Goal: Task Accomplishment & Management: Manage account settings

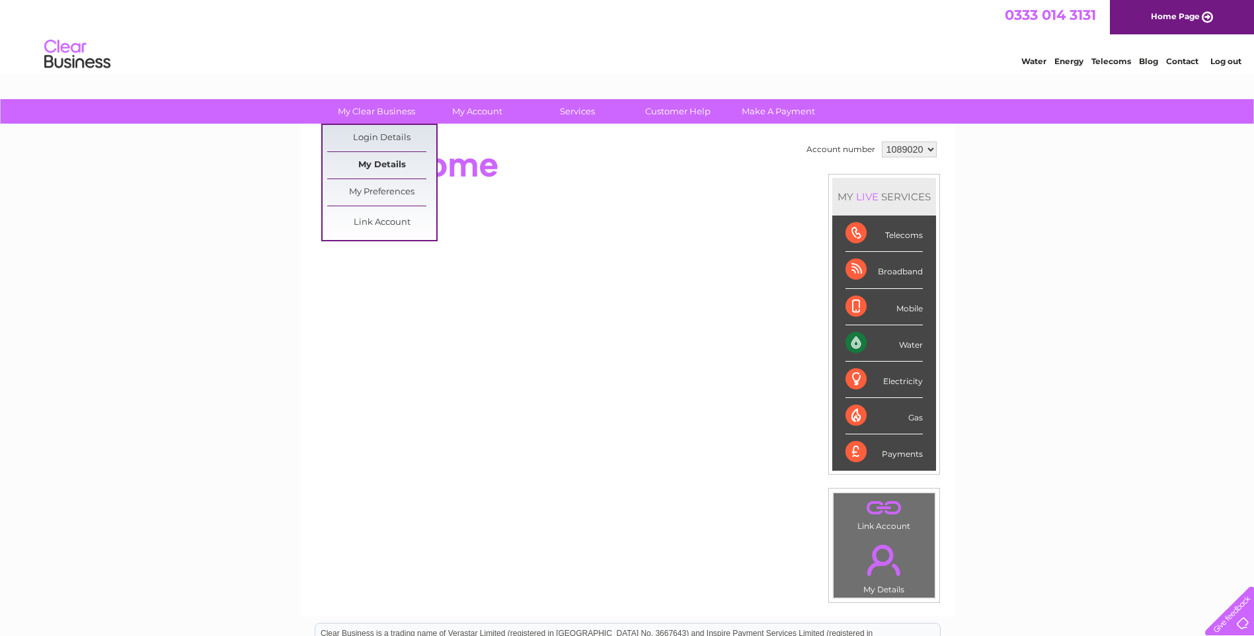
click at [384, 161] on link "My Details" at bounding box center [381, 165] width 109 height 26
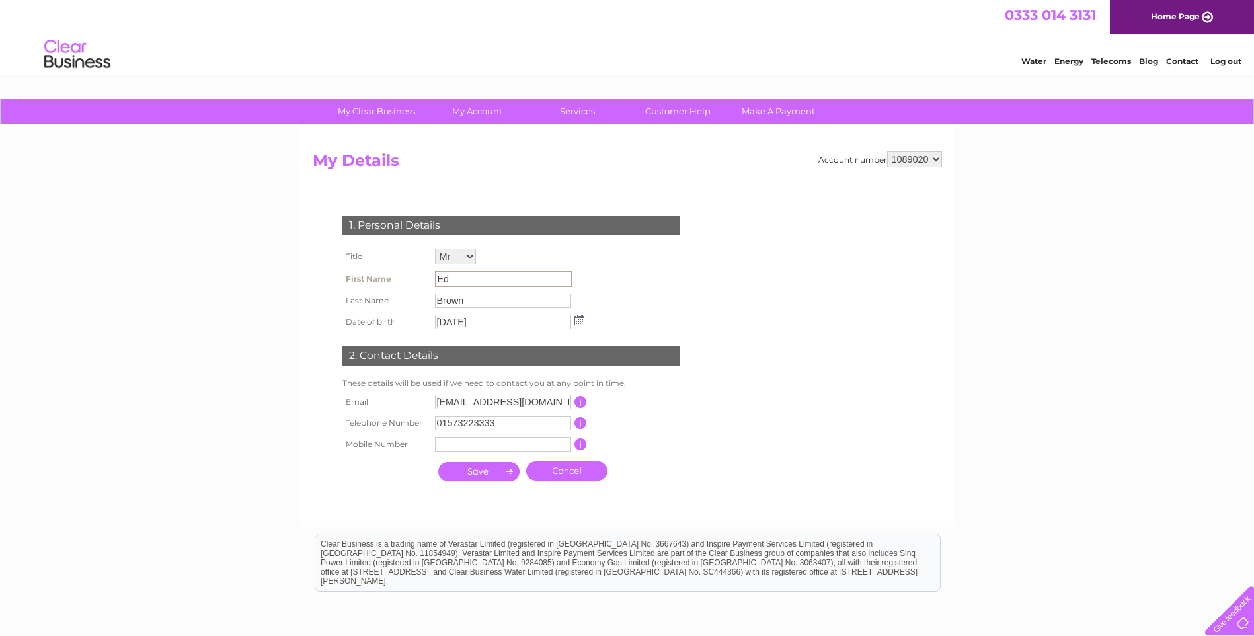
click at [464, 280] on input "Ed" at bounding box center [504, 279] width 138 height 16
drag, startPoint x: 456, startPoint y: 259, endPoint x: 460, endPoint y: 266, distance: 8.0
click at [456, 259] on select "Mr Mrs Ms Miss Dr Rev Prof Other" at bounding box center [456, 257] width 42 height 17
click at [435, 249] on select "Mr Mrs Ms Miss Dr Rev Prof Other" at bounding box center [456, 257] width 42 height 17
click at [456, 266] on td "Mr Mrs Ms Miss Dr Rev Prof Other" at bounding box center [510, 256] width 156 height 22
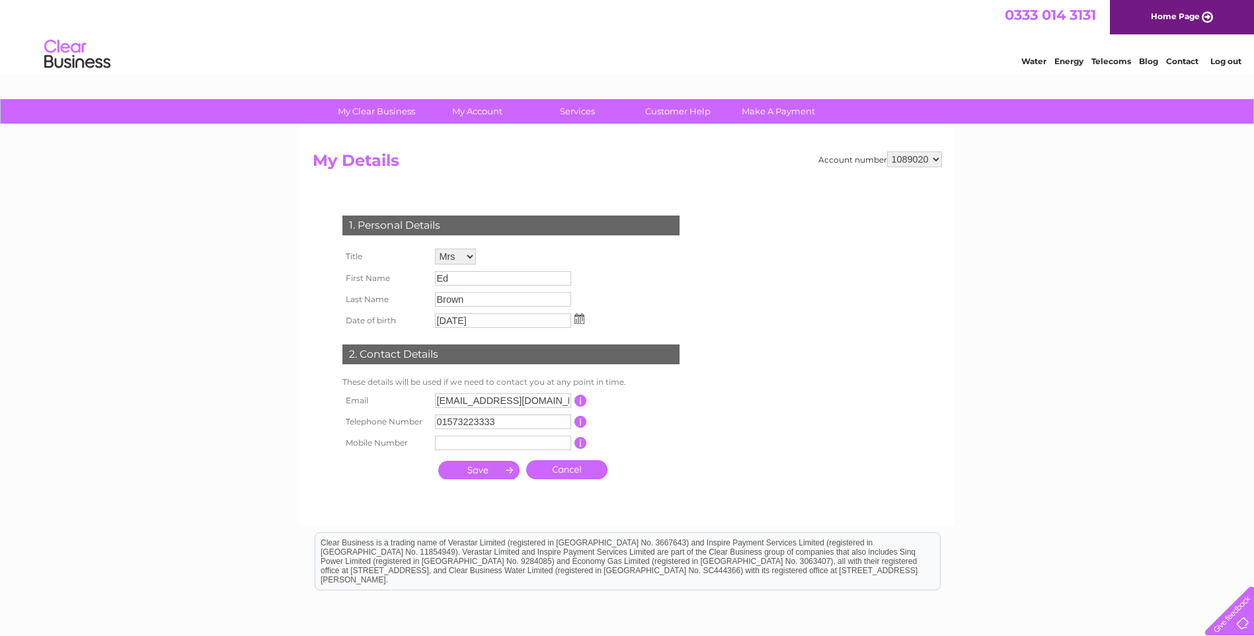
click at [456, 264] on select "Mr Mrs Ms Miss Dr Rev Prof Other" at bounding box center [455, 257] width 41 height 16
select select "Miss"
click at [435, 249] on select "Mr Mrs Ms Miss Dr Rev Prof Other" at bounding box center [456, 257] width 42 height 17
drag, startPoint x: 460, startPoint y: 280, endPoint x: 401, endPoint y: 280, distance: 59.5
click at [401, 280] on tr "First Name Ed" at bounding box center [463, 279] width 249 height 22
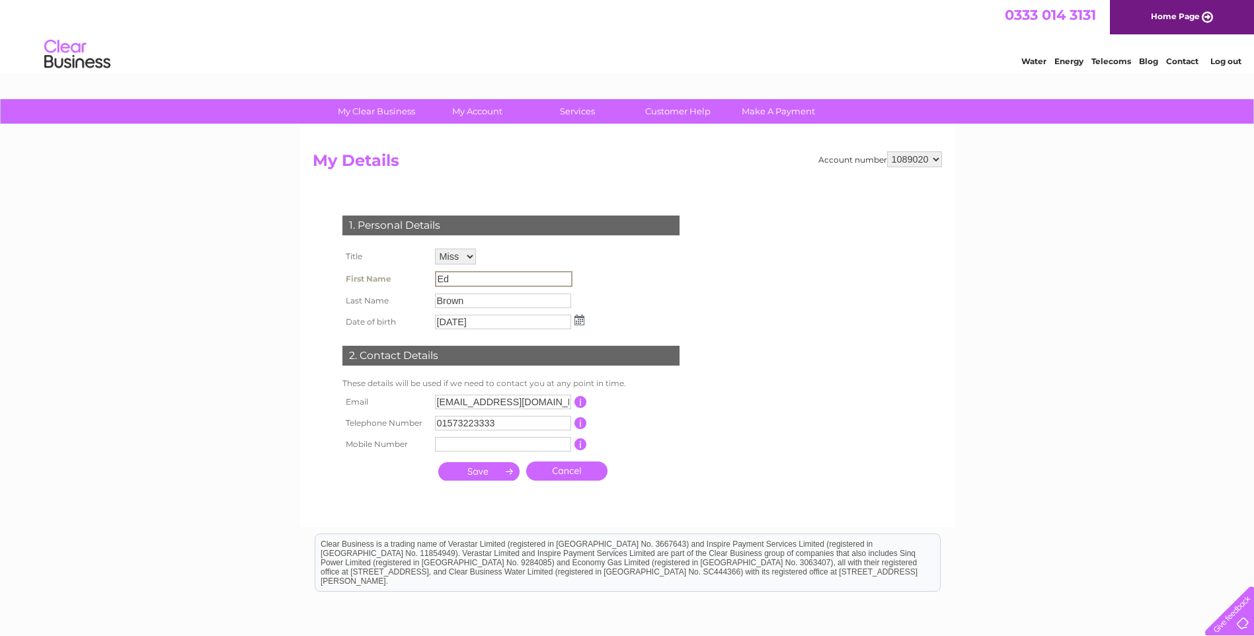
drag, startPoint x: 401, startPoint y: 280, endPoint x: 526, endPoint y: 261, distance: 127.0
click at [540, 266] on td "Mr Mrs Ms Miss Dr Rev Prof Other" at bounding box center [510, 256] width 156 height 22
drag, startPoint x: 469, startPoint y: 275, endPoint x: 426, endPoint y: 279, distance: 43.2
click at [426, 279] on tr "First Name Ed" at bounding box center [463, 279] width 249 height 22
click at [635, 304] on div "1. Personal Details Title Mr Mrs Ms Miss Dr Rev Prof Other First Name Ed Last N…" at bounding box center [514, 344] width 402 height 285
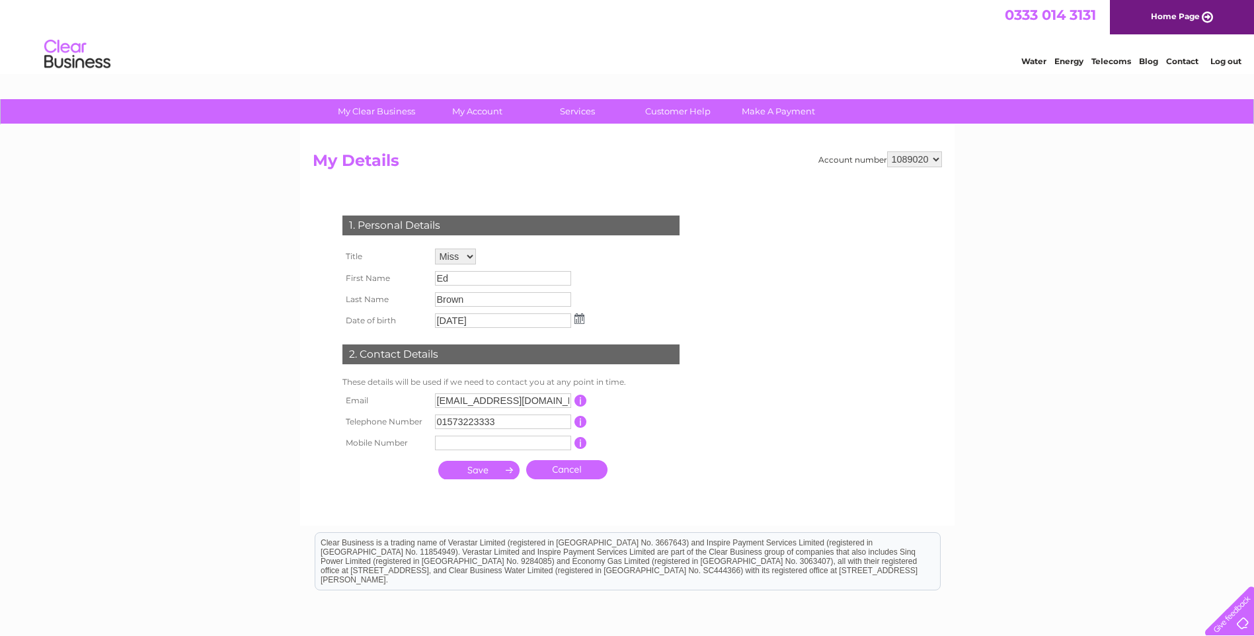
click at [498, 321] on input "15/09/1993" at bounding box center [503, 320] width 136 height 15
drag, startPoint x: 498, startPoint y: 321, endPoint x: 386, endPoint y: 321, distance: 111.8
click at [386, 321] on tr "Date of birth 15/09/1993" at bounding box center [464, 321] width 250 height 22
click at [580, 317] on img at bounding box center [581, 319] width 10 height 11
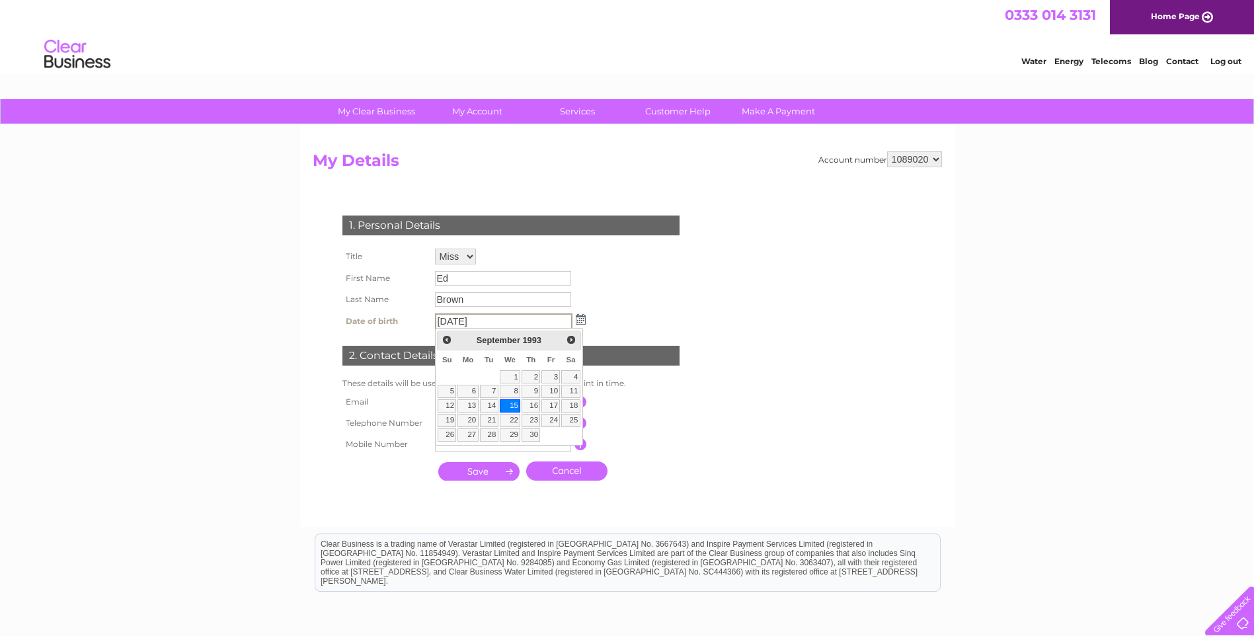
click at [473, 296] on input "Brown" at bounding box center [503, 299] width 136 height 15
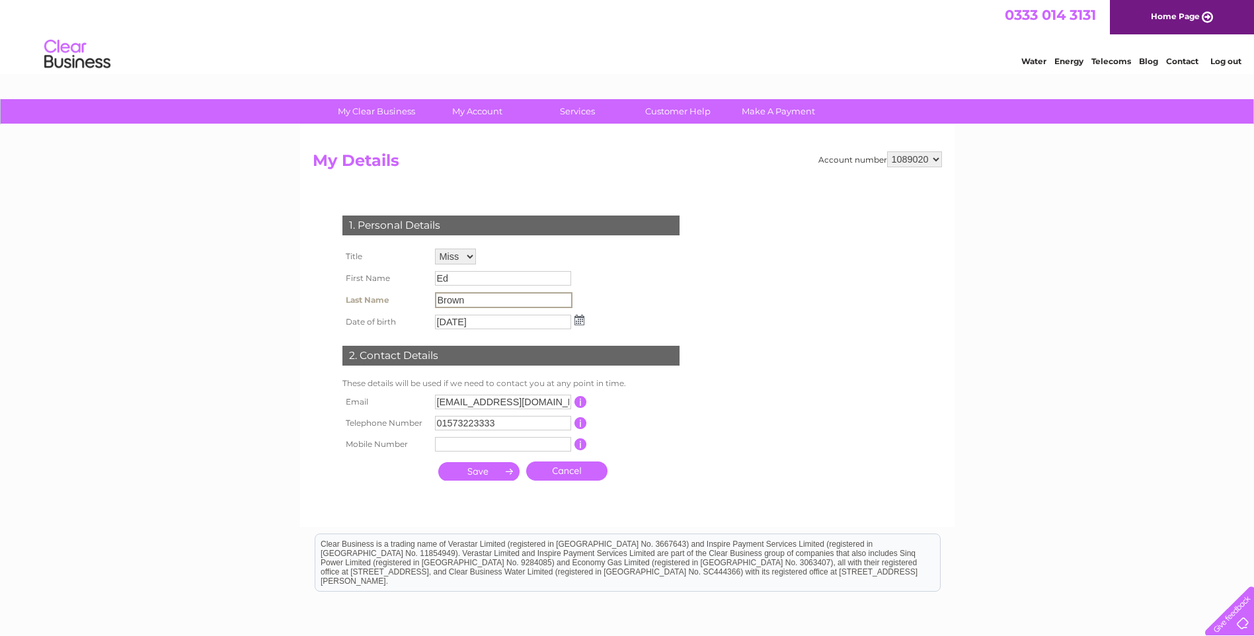
drag, startPoint x: 473, startPoint y: 299, endPoint x: 427, endPoint y: 302, distance: 46.4
click at [427, 302] on tr "Last Name Brown" at bounding box center [463, 300] width 249 height 22
drag, startPoint x: 427, startPoint y: 302, endPoint x: 492, endPoint y: 298, distance: 65.5
click at [492, 298] on input "Brown" at bounding box center [504, 300] width 138 height 16
click at [492, 299] on input "Brown" at bounding box center [504, 300] width 138 height 16
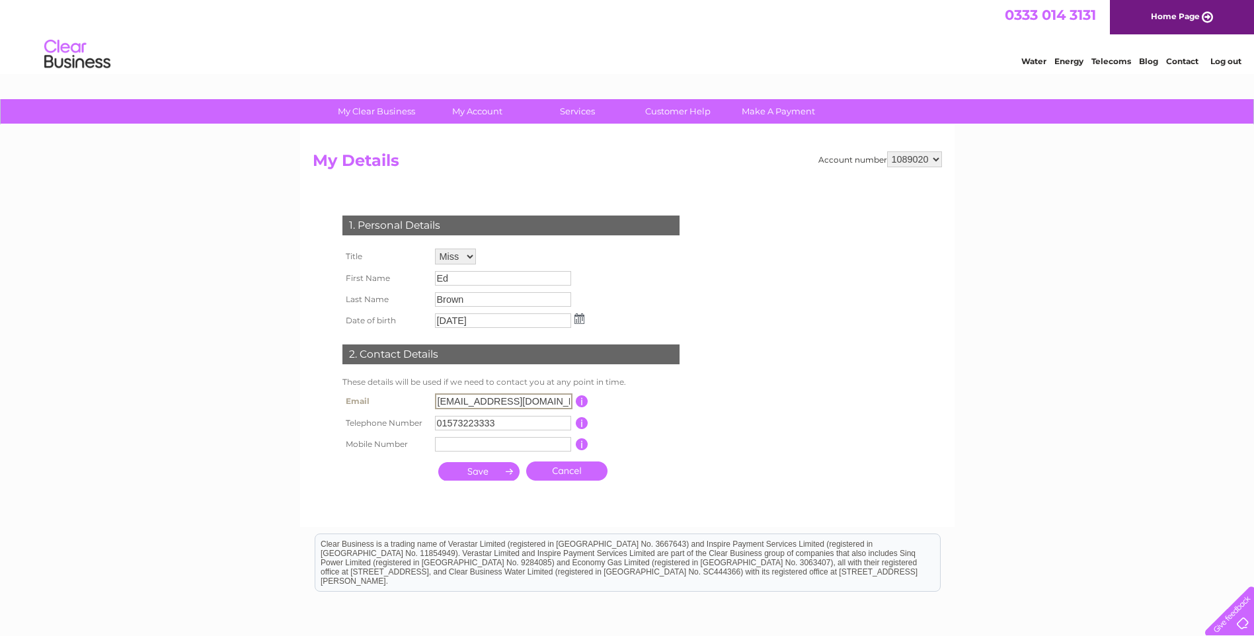
drag, startPoint x: 564, startPoint y: 402, endPoint x: 434, endPoint y: 399, distance: 130.3
click at [434, 399] on td "ebrown@floorscastle.com" at bounding box center [504, 401] width 144 height 22
type input "eedgar@floorscastle.com"
click at [461, 421] on input "01573223333" at bounding box center [503, 423] width 136 height 15
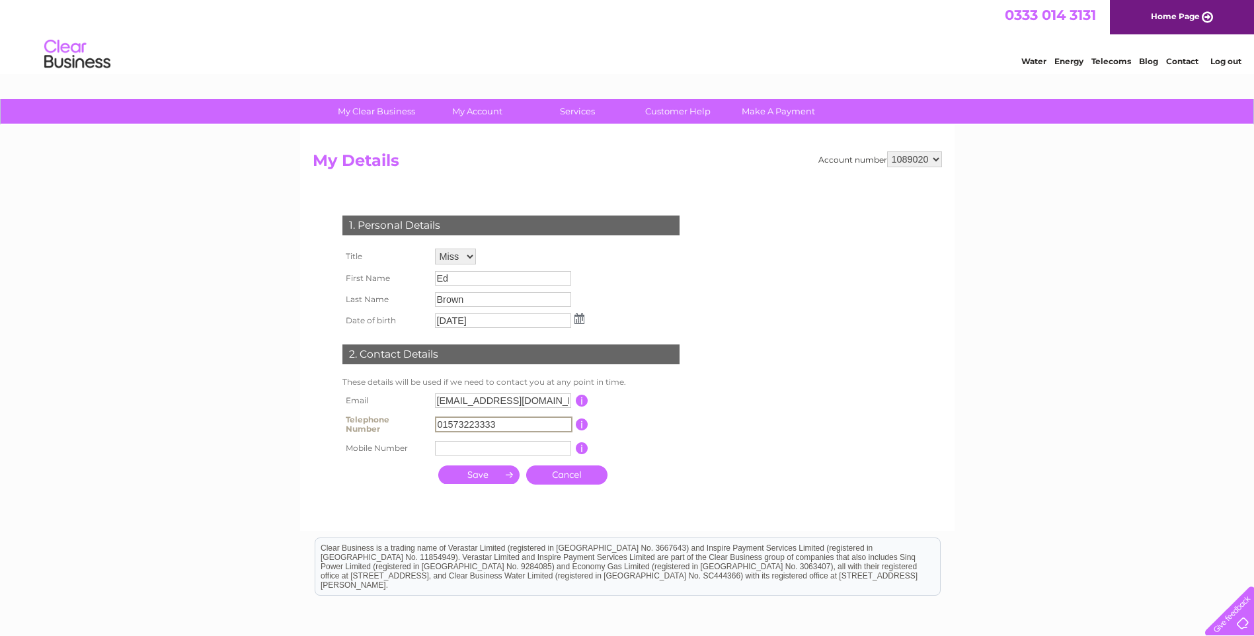
click at [477, 286] on input "Ed" at bounding box center [503, 278] width 136 height 15
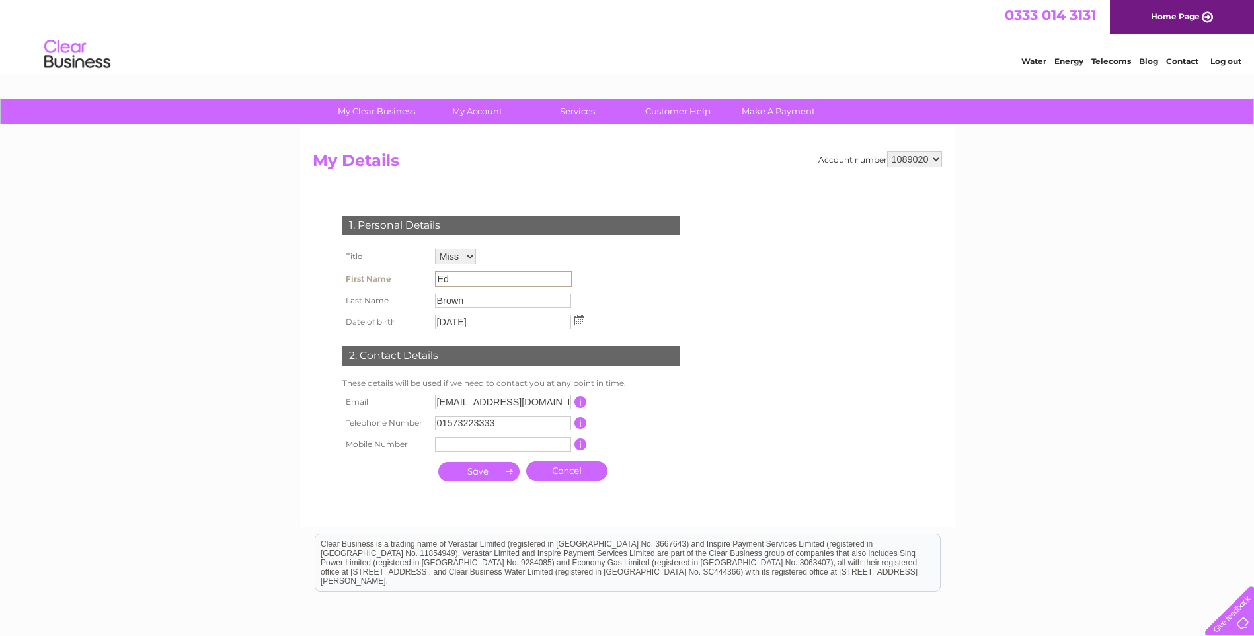
click at [465, 251] on select "Mr Mrs Ms Miss Dr Rev Prof Other" at bounding box center [455, 257] width 41 height 16
select select "Mr"
click at [435, 249] on select "Mr Mrs Ms Miss Dr Rev Prof Other" at bounding box center [456, 257] width 42 height 17
click at [463, 277] on input "Ed" at bounding box center [504, 279] width 138 height 16
click at [360, 294] on tbody "Title Mr Mrs Ms Miss Dr Rev Prof Other First Name Ed Last Name Brown Date of bi…" at bounding box center [463, 288] width 249 height 87
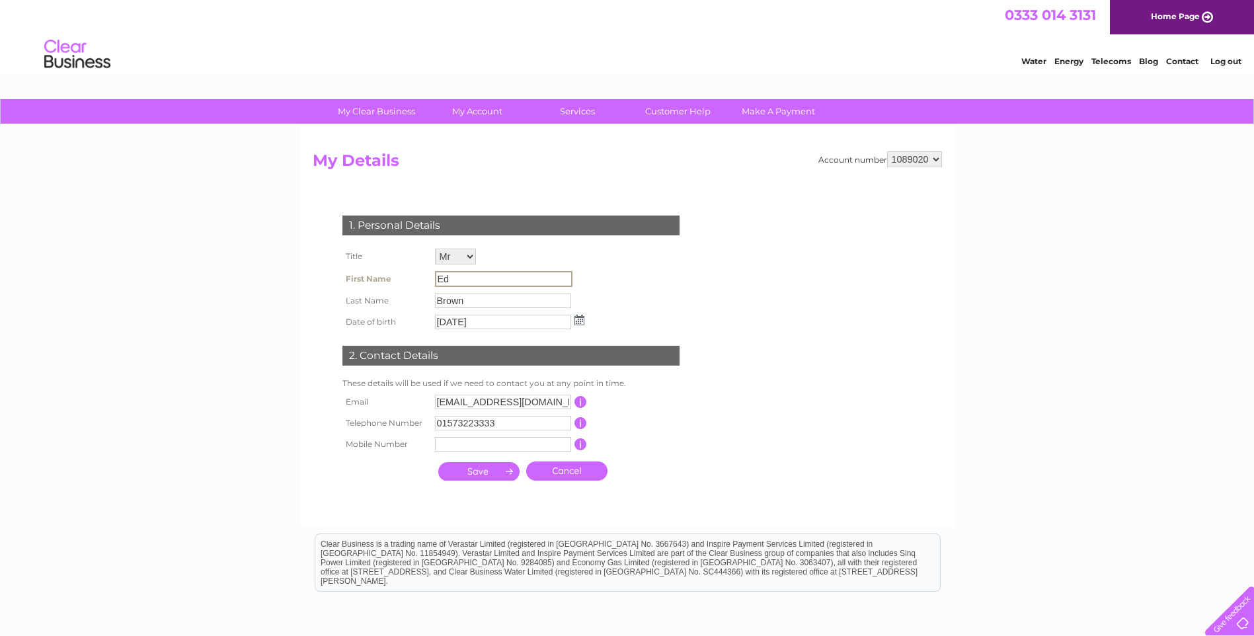
drag, startPoint x: 360, startPoint y: 294, endPoint x: 466, endPoint y: 277, distance: 107.2
click at [466, 277] on input "Ed" at bounding box center [504, 279] width 138 height 16
click at [465, 277] on input "Ed" at bounding box center [504, 279] width 138 height 16
drag, startPoint x: 465, startPoint y: 277, endPoint x: 575, endPoint y: 284, distance: 110.0
click at [575, 284] on td "Ed" at bounding box center [510, 279] width 156 height 22
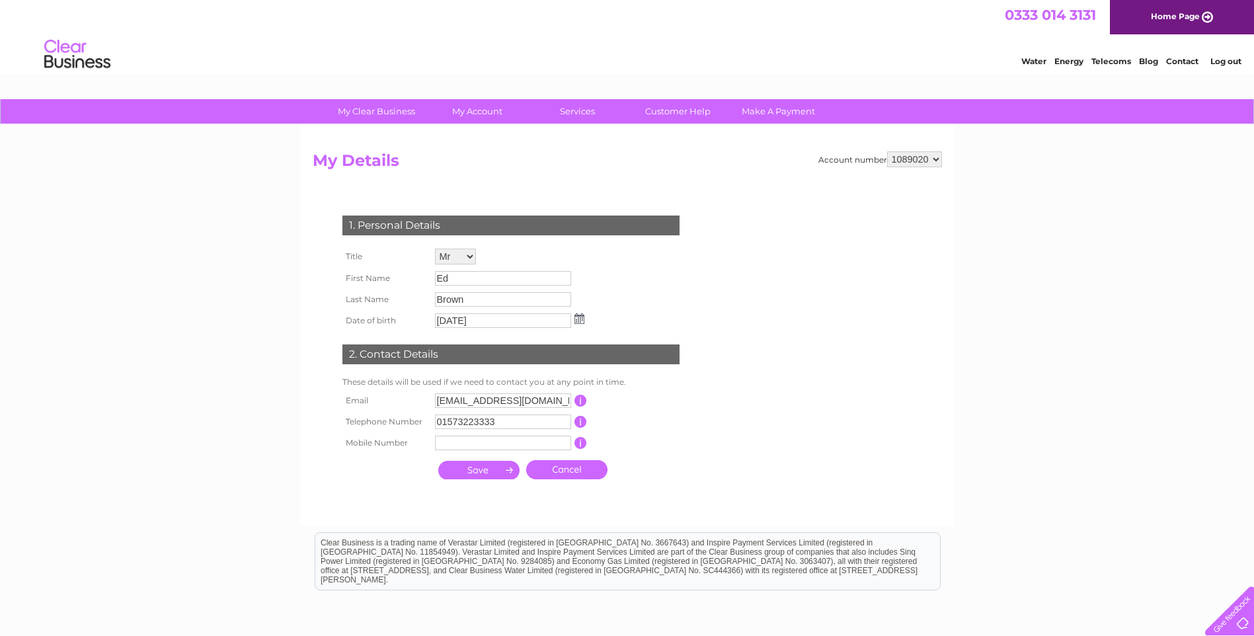
click at [493, 475] on input "submit" at bounding box center [478, 470] width 81 height 19
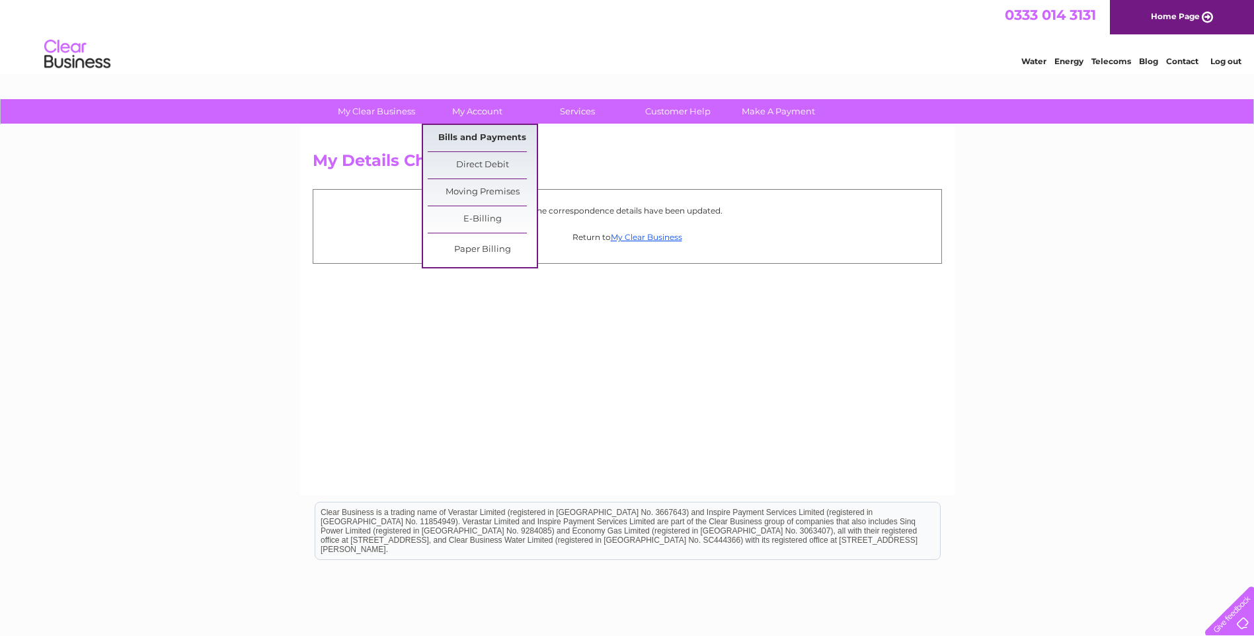
click at [487, 138] on link "Bills and Payments" at bounding box center [482, 138] width 109 height 26
click at [495, 130] on link "Bills and Payments" at bounding box center [482, 138] width 109 height 26
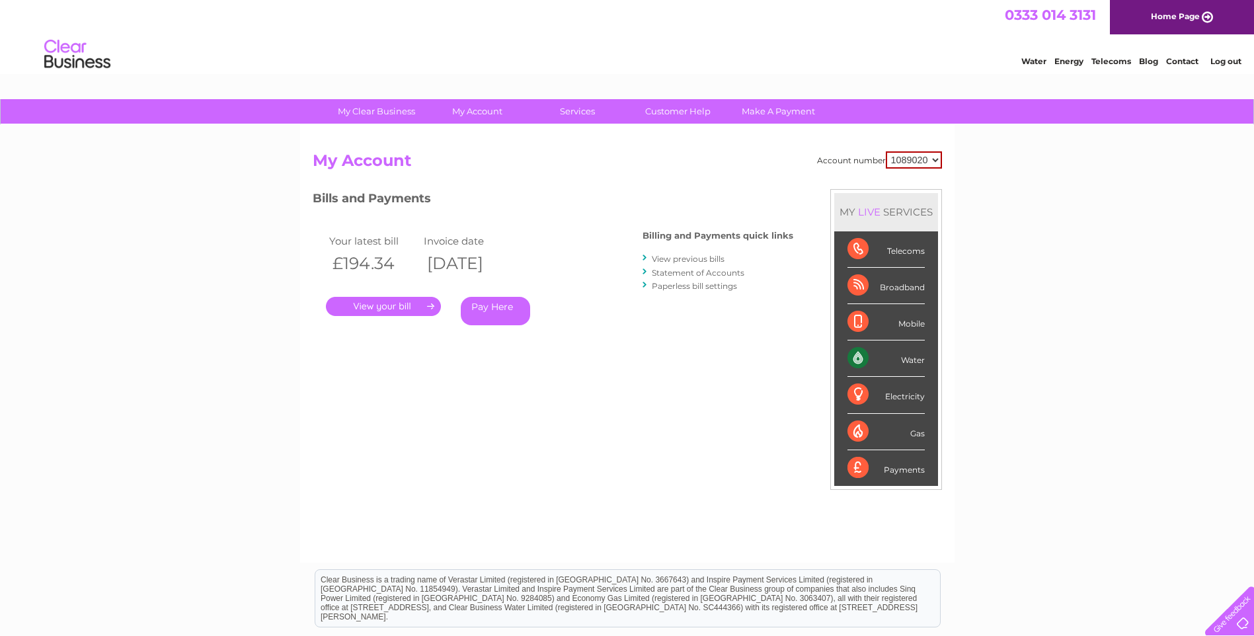
click at [704, 274] on link "Statement of Accounts" at bounding box center [698, 273] width 93 height 10
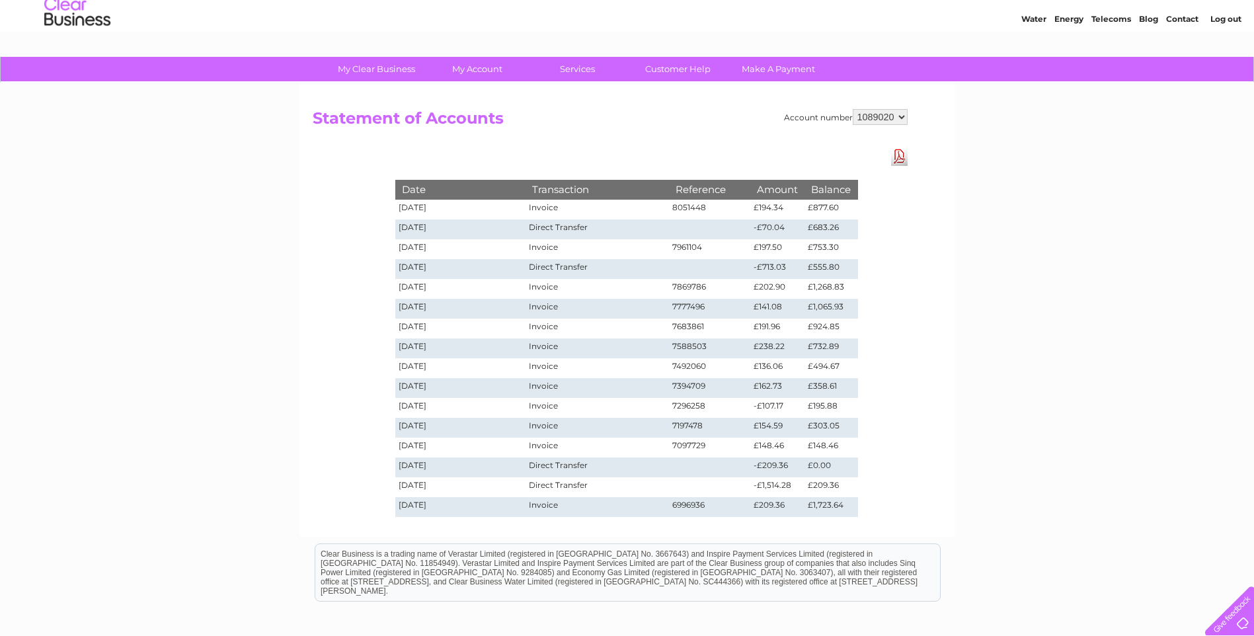
scroll to position [66, 0]
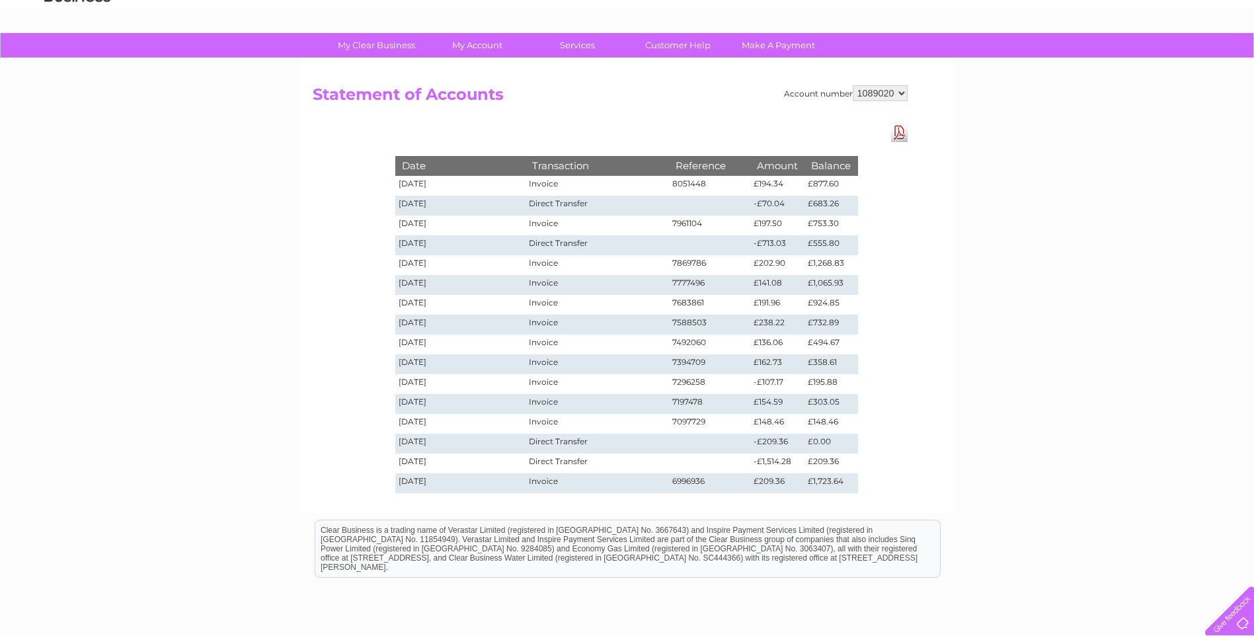
click at [884, 93] on select "1089020" at bounding box center [880, 93] width 55 height 16
click at [853, 85] on select "1089020" at bounding box center [880, 93] width 55 height 16
click at [899, 130] on link "Download Pdf" at bounding box center [899, 132] width 17 height 19
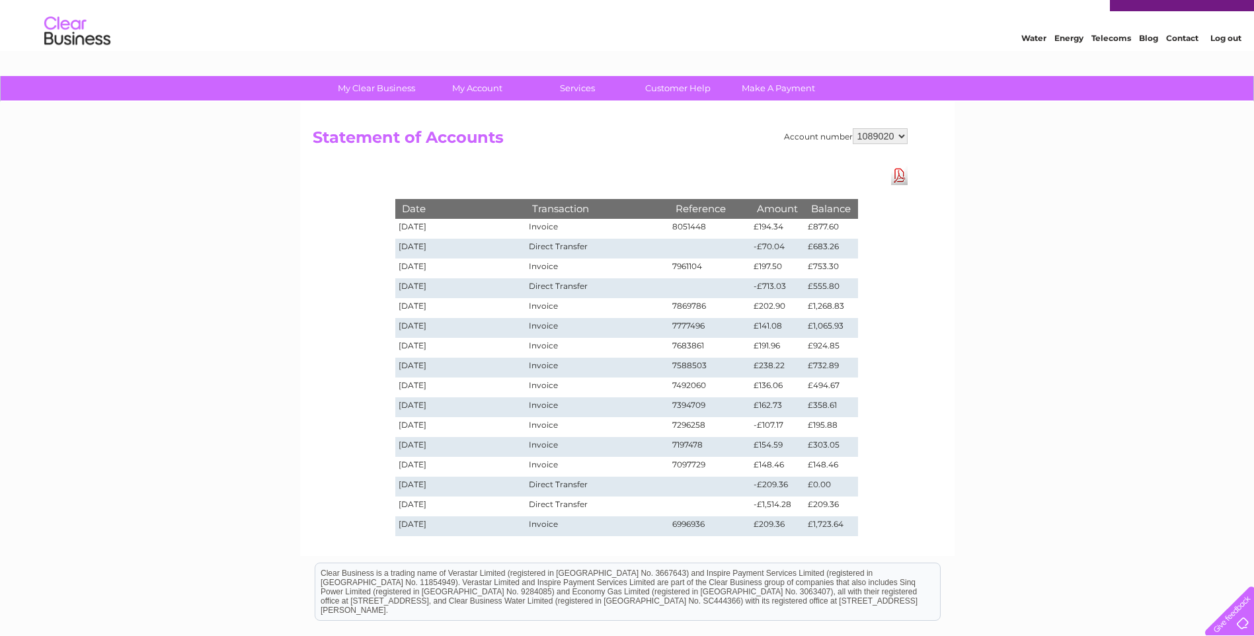
scroll to position [0, 0]
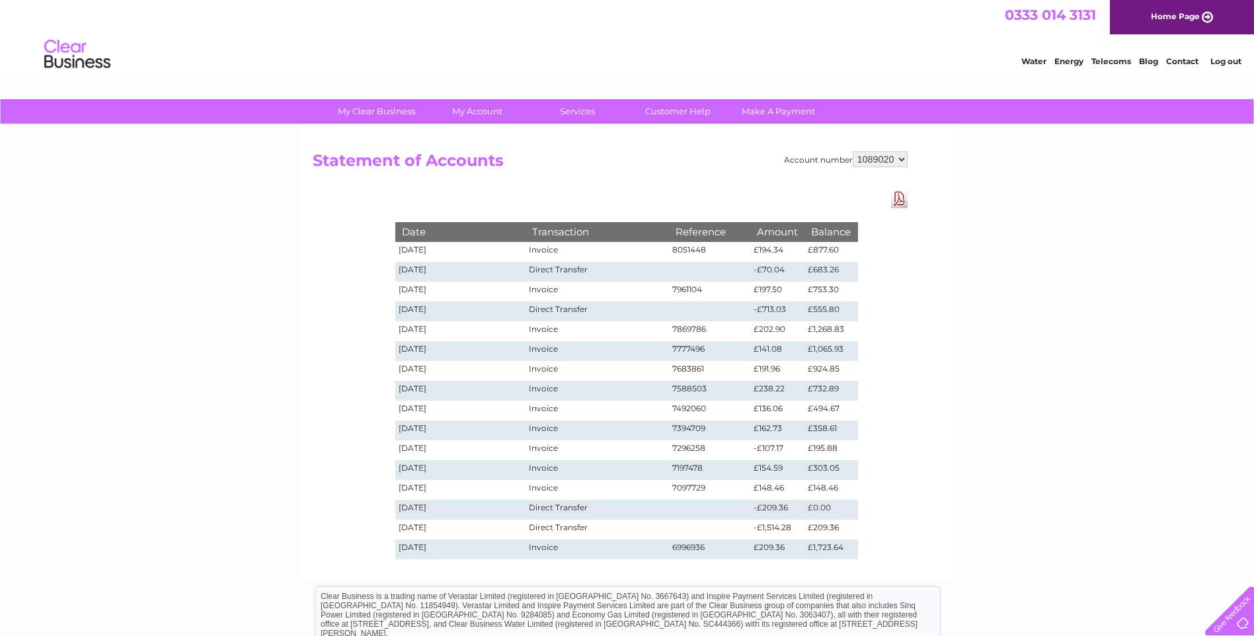
click at [870, 161] on select "1089020" at bounding box center [880, 159] width 55 height 16
click at [893, 198] on link "Download Pdf" at bounding box center [899, 198] width 17 height 19
